Goal: Check status

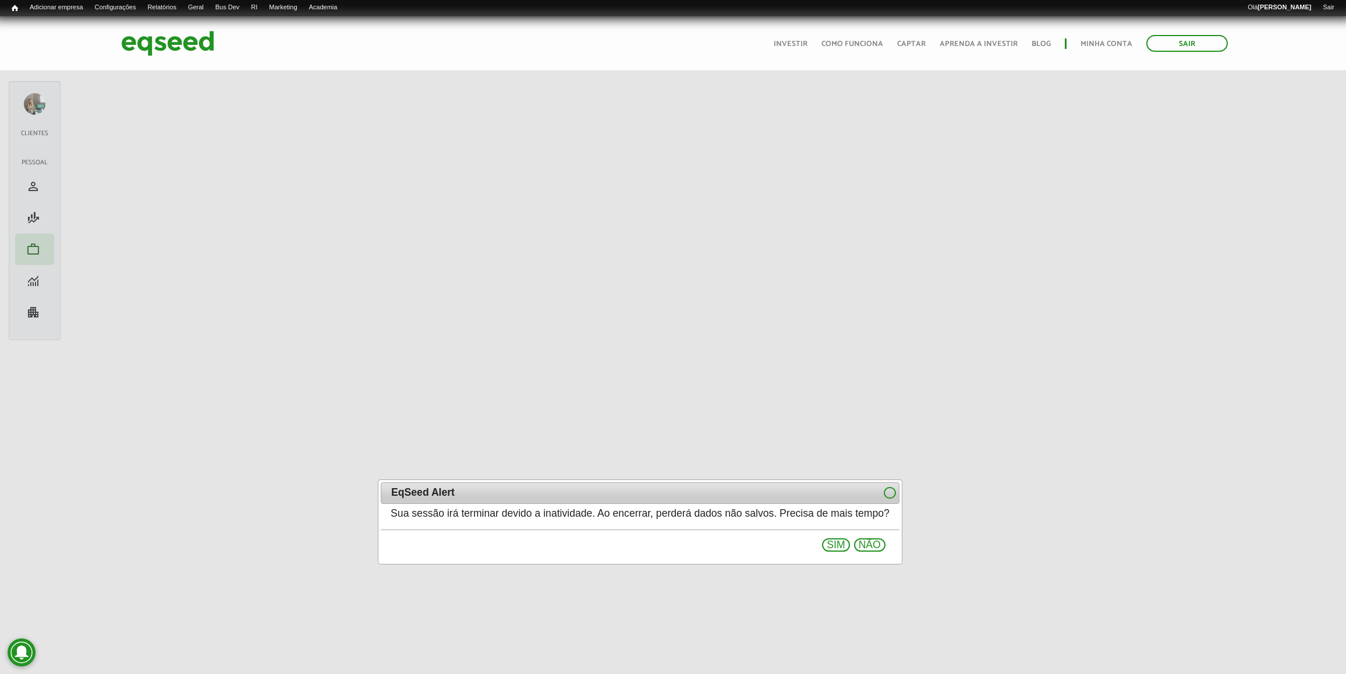
click at [900, 482] on div "EqSeed Alert" at bounding box center [640, 493] width 519 height 22
click at [896, 487] on button at bounding box center [890, 493] width 12 height 12
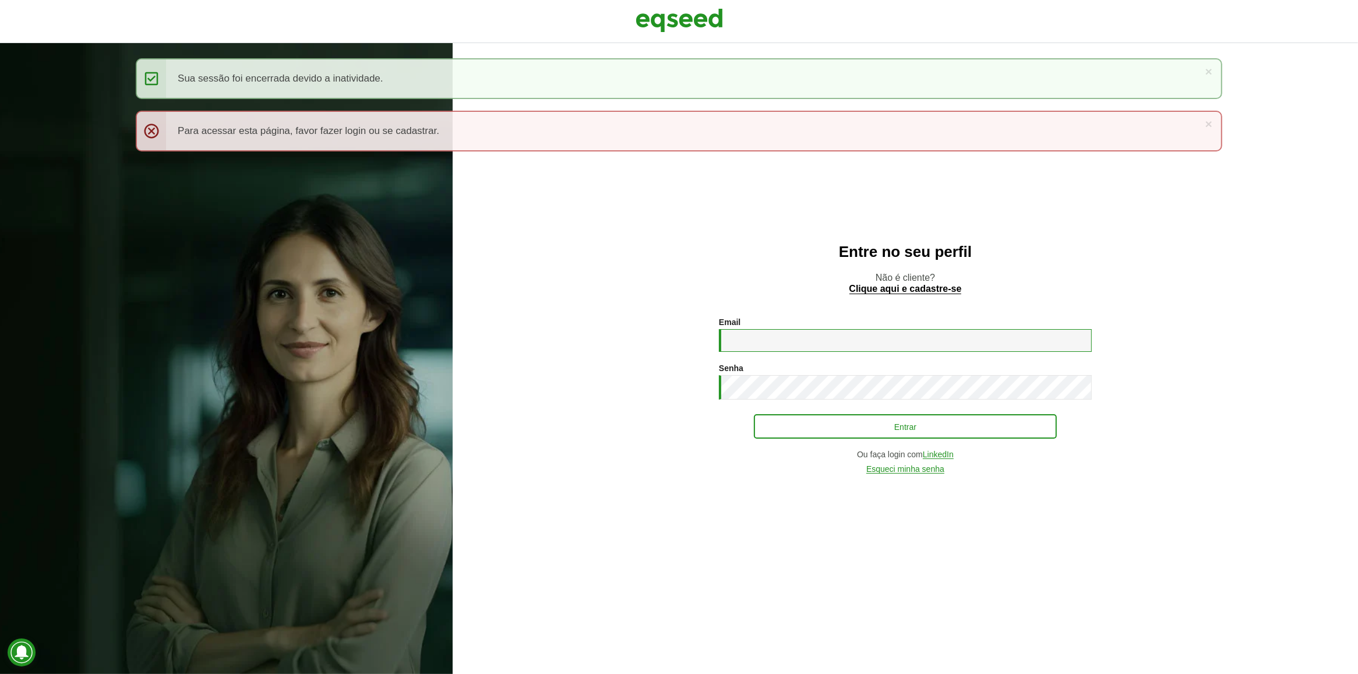
type input "**********"
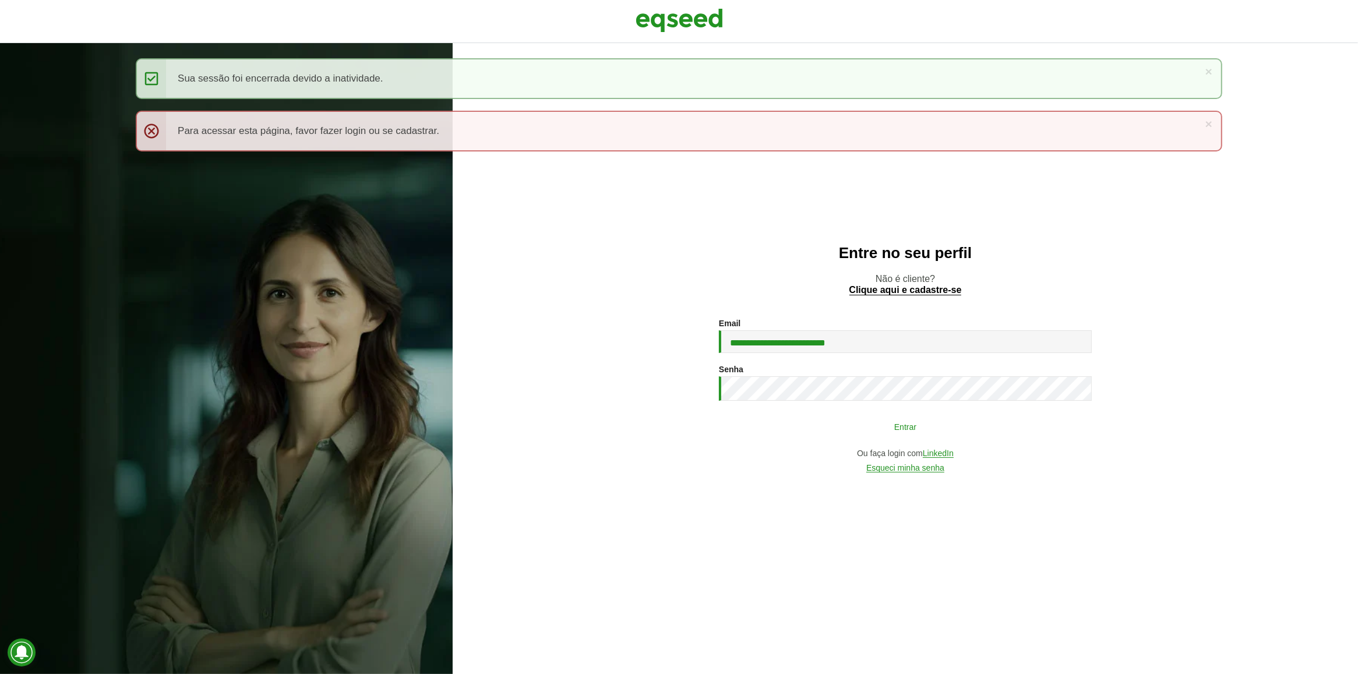
click at [844, 432] on button "Entrar" at bounding box center [905, 426] width 303 height 22
